Goal: Transaction & Acquisition: Book appointment/travel/reservation

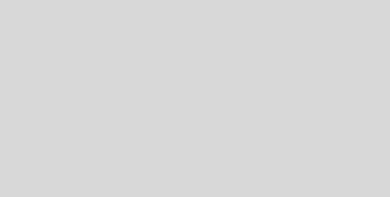
select select "es"
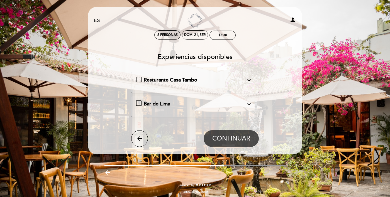
click at [246, 83] on icon "expand_more" at bounding box center [249, 80] width 7 height 7
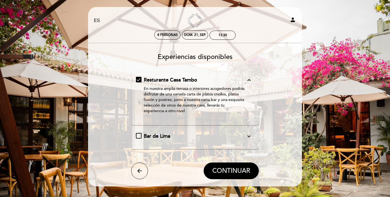
click at [249, 136] on icon "expand_more" at bounding box center [249, 136] width 7 height 7
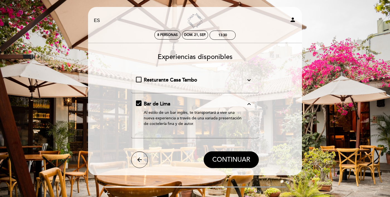
click at [251, 82] on icon "expand_more" at bounding box center [249, 80] width 7 height 7
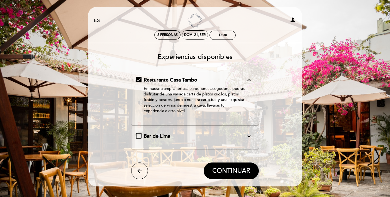
click at [250, 136] on icon "expand_more" at bounding box center [249, 136] width 7 height 7
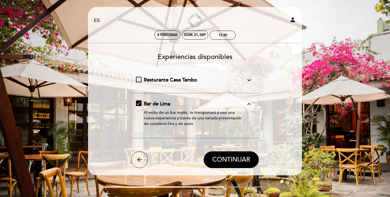
click at [180, 80] on span "Resturante Casa Tambo" at bounding box center [171, 80] width 54 height 6
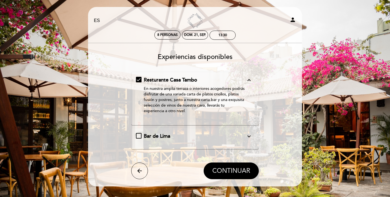
click at [238, 171] on span "CONTINUAR" at bounding box center [231, 171] width 38 height 8
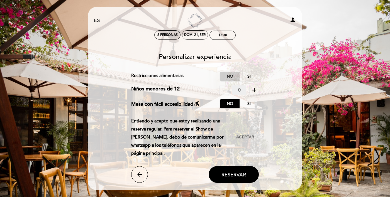
click at [226, 79] on label "No" at bounding box center [230, 76] width 20 height 9
click at [255, 90] on icon "add" at bounding box center [254, 90] width 7 height 7
click at [140, 178] on icon "arrow_back" at bounding box center [139, 174] width 7 height 7
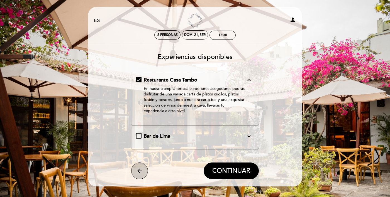
click at [138, 171] on icon "arrow_back" at bounding box center [139, 171] width 7 height 7
